Goal: Transaction & Acquisition: Purchase product/service

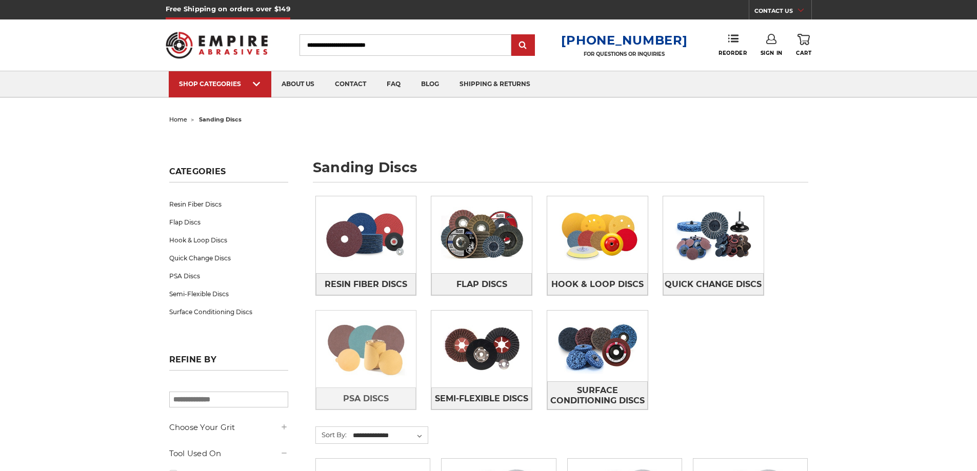
click at [375, 362] on img at bounding box center [366, 349] width 101 height 71
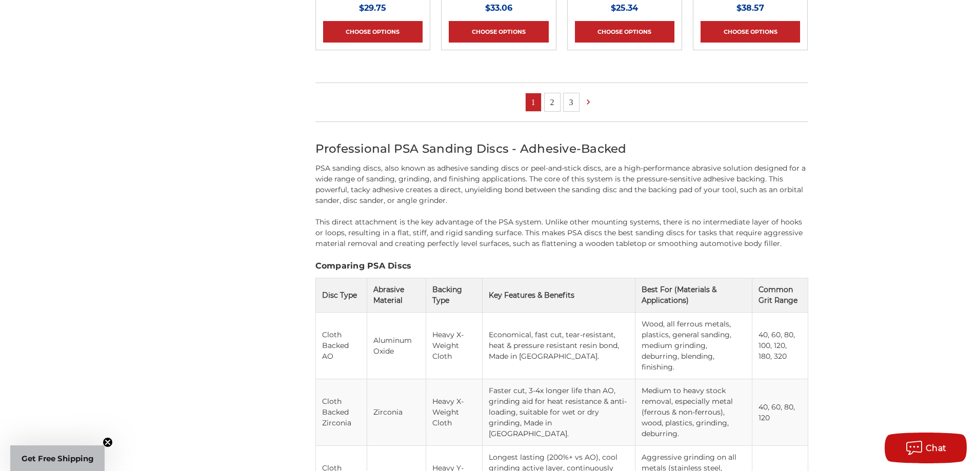
scroll to position [616, 0]
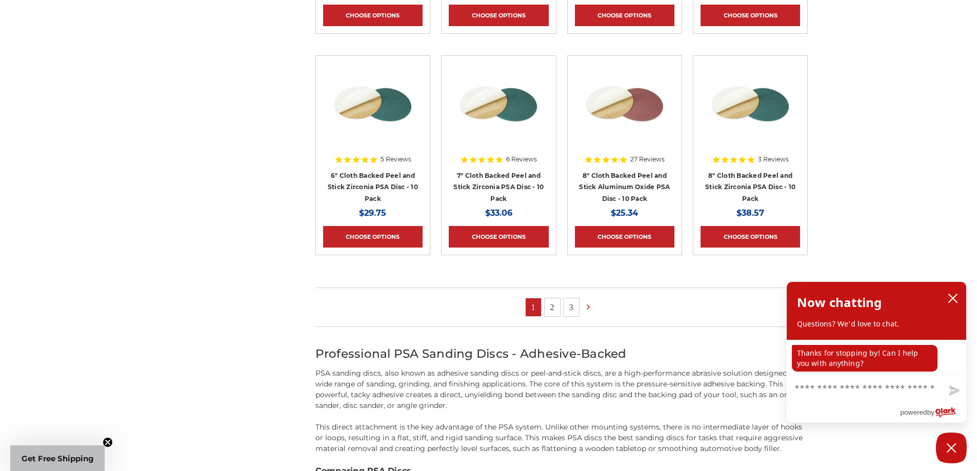
click at [550, 304] on link "2" at bounding box center [552, 308] width 15 height 18
